Goal: Obtain resource: Download file/media

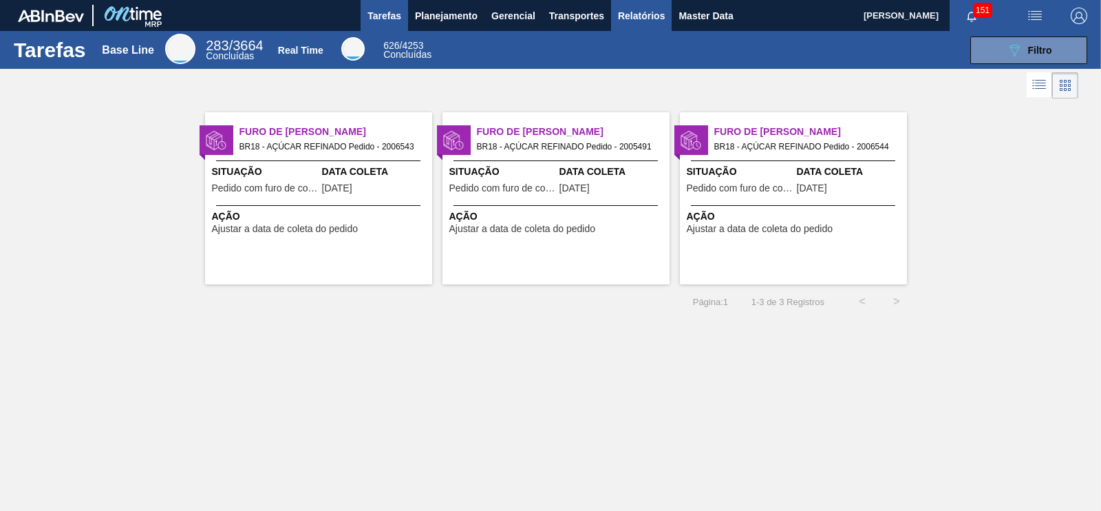
click at [650, 19] on span "Relatórios" at bounding box center [641, 16] width 47 height 17
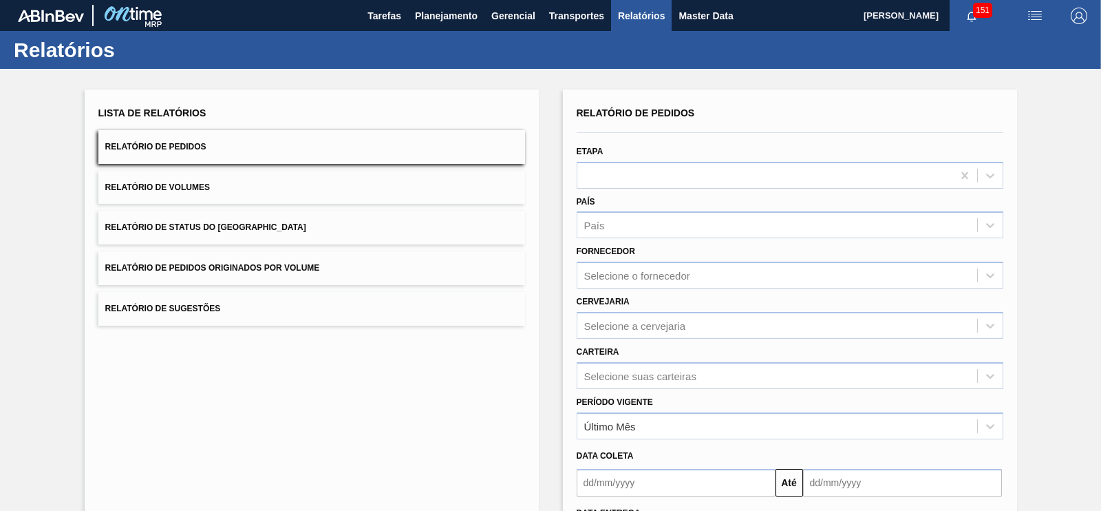
click at [313, 259] on button "Relatório de Pedidos Originados por Volume" at bounding box center [311, 268] width 427 height 34
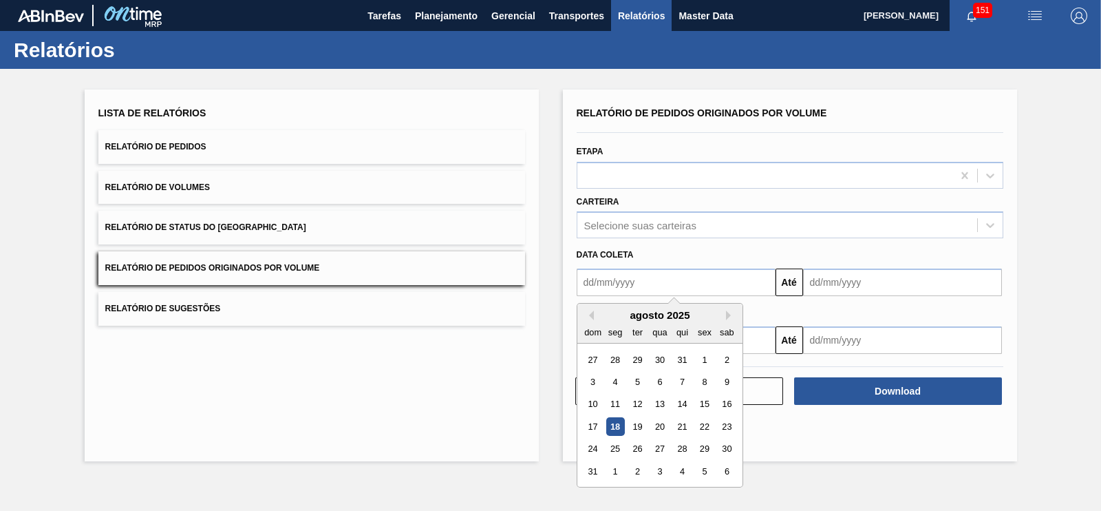
click at [585, 281] on input "text" at bounding box center [676, 282] width 199 height 28
click at [699, 355] on div "1" at bounding box center [704, 359] width 19 height 19
type input "[DATE]"
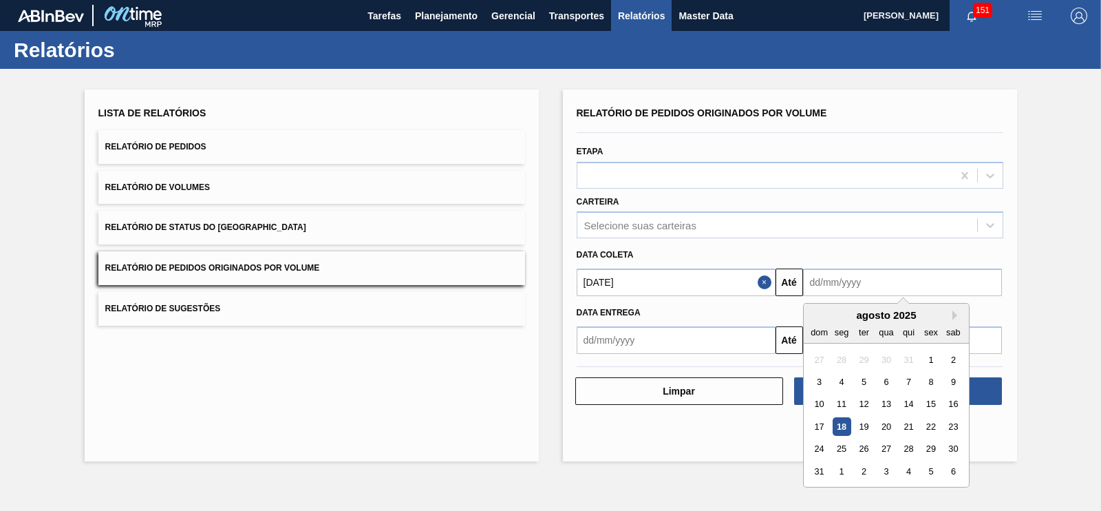
click at [846, 282] on input "text" at bounding box center [902, 282] width 199 height 28
click at [822, 468] on div "31" at bounding box center [819, 471] width 19 height 19
type input "[DATE]"
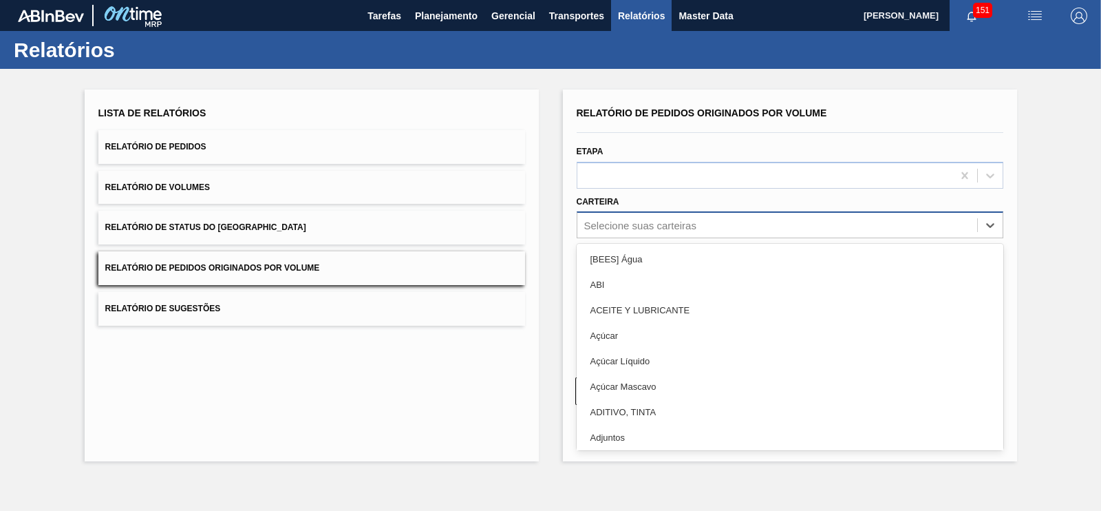
click at [632, 227] on div "Selecione suas carteiras" at bounding box center [640, 226] width 112 height 12
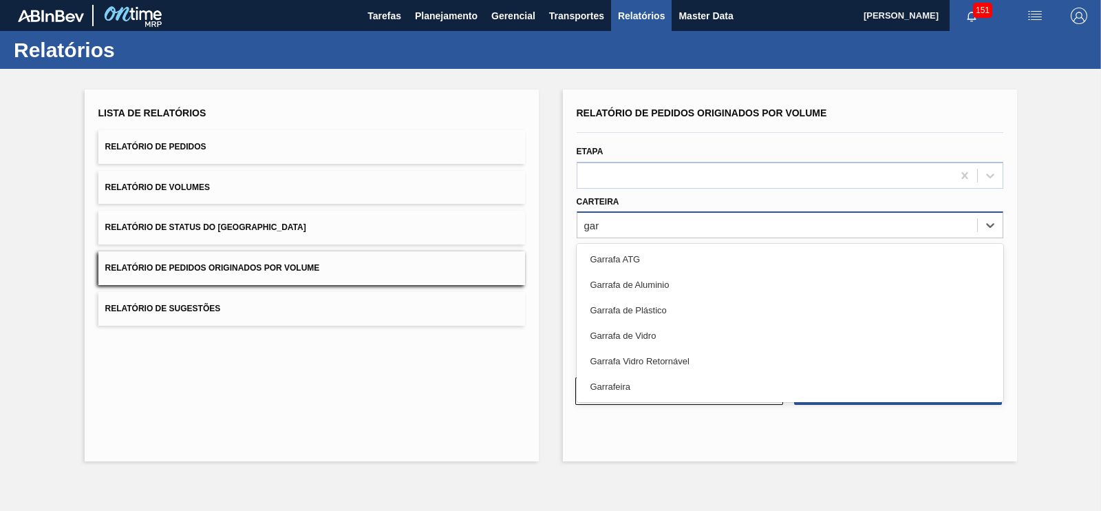
type input "garr"
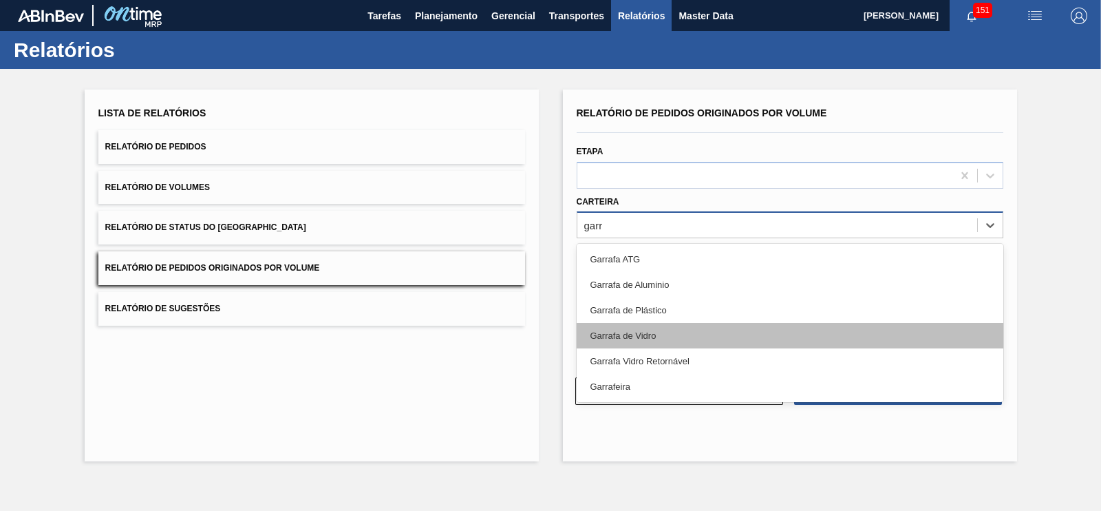
click at [626, 332] on div "Garrafa de Vidro" at bounding box center [790, 335] width 427 height 25
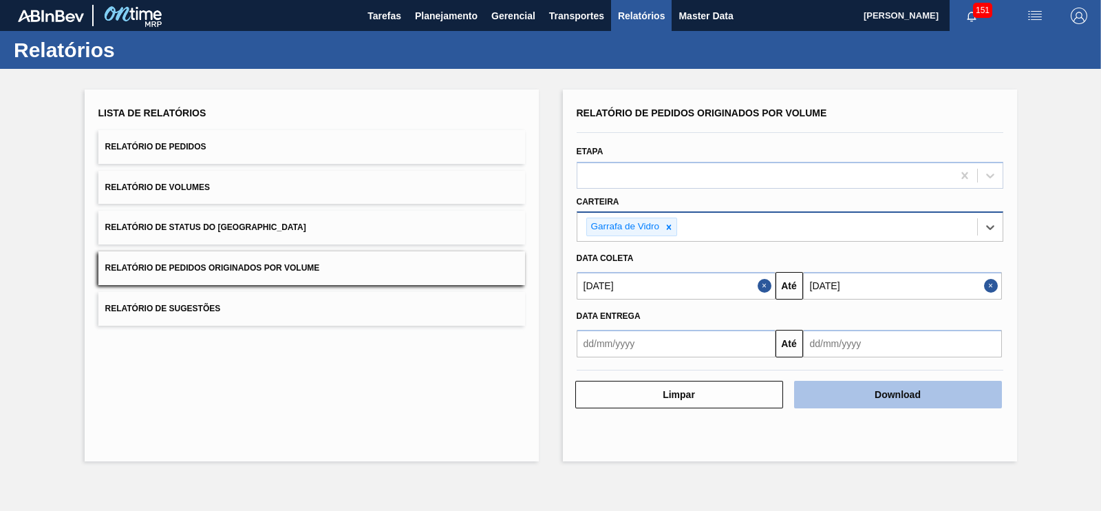
click at [809, 381] on button "Download" at bounding box center [898, 395] width 208 height 28
